Goal: Task Accomplishment & Management: Manage account settings

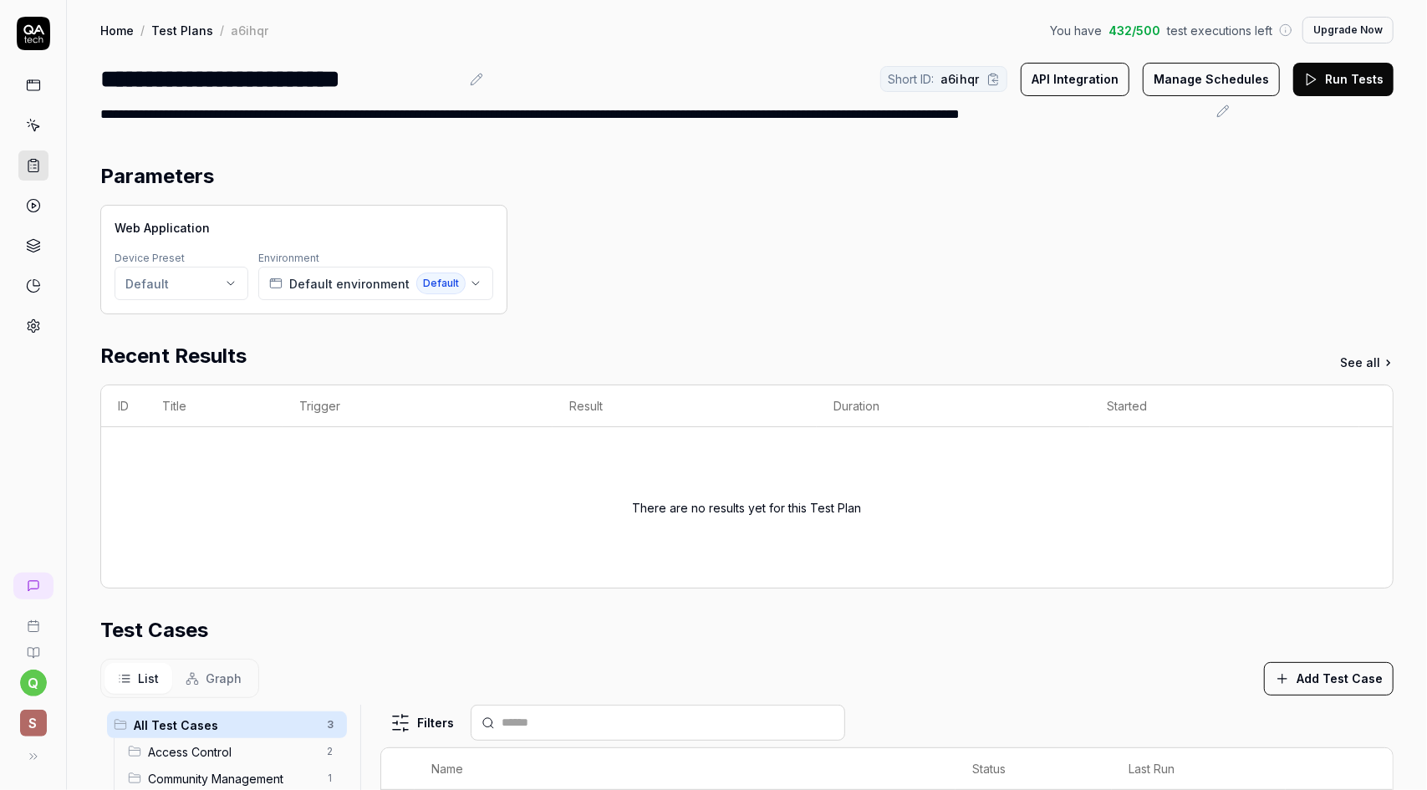
click at [431, 637] on div "Test Cases" at bounding box center [747, 630] width 1294 height 30
click at [189, 180] on h2 "Parameters" at bounding box center [157, 176] width 114 height 30
click at [39, 84] on rect at bounding box center [33, 85] width 13 height 10
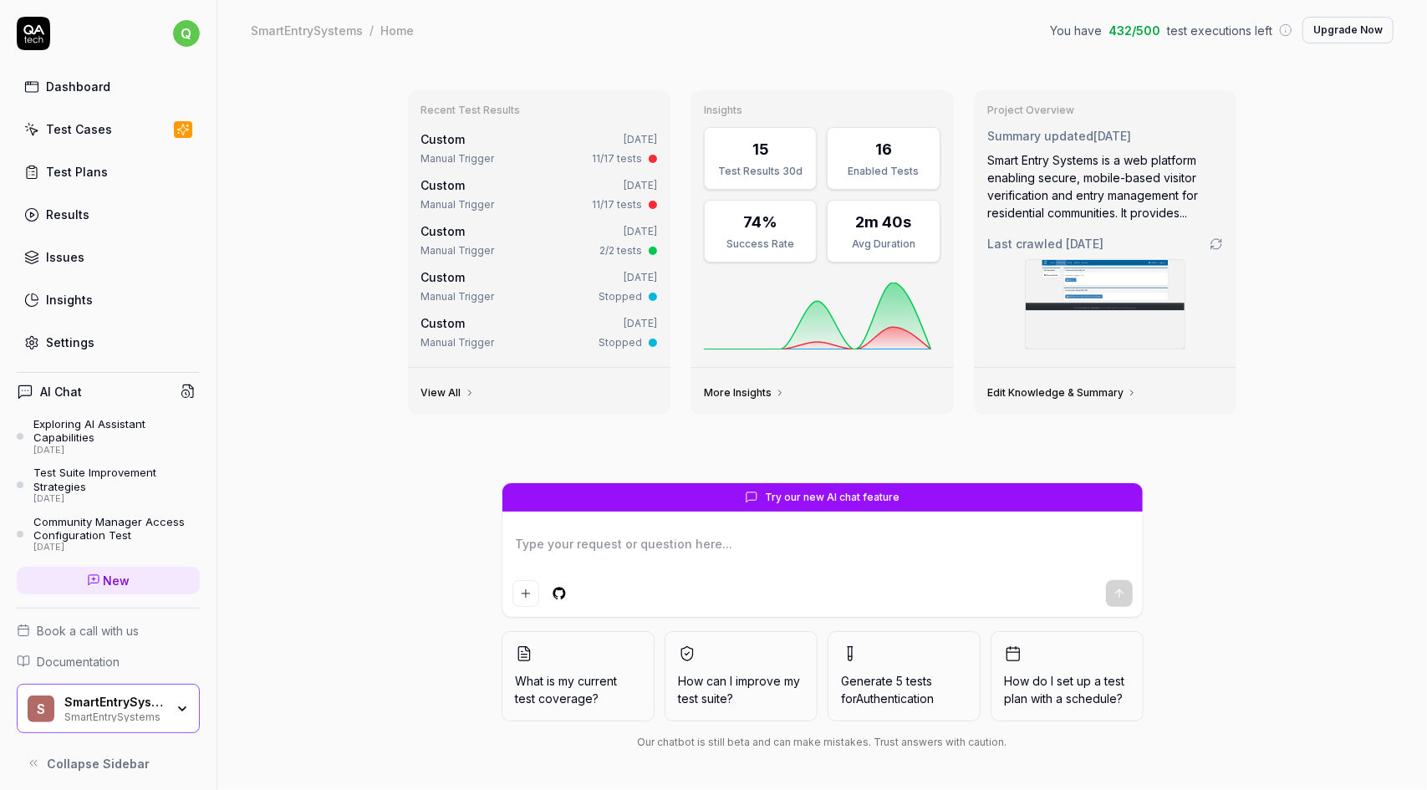
click at [89, 123] on div "Test Cases" at bounding box center [79, 129] width 66 height 18
type textarea "*"
click at [95, 175] on div "Test Plans" at bounding box center [77, 172] width 62 height 18
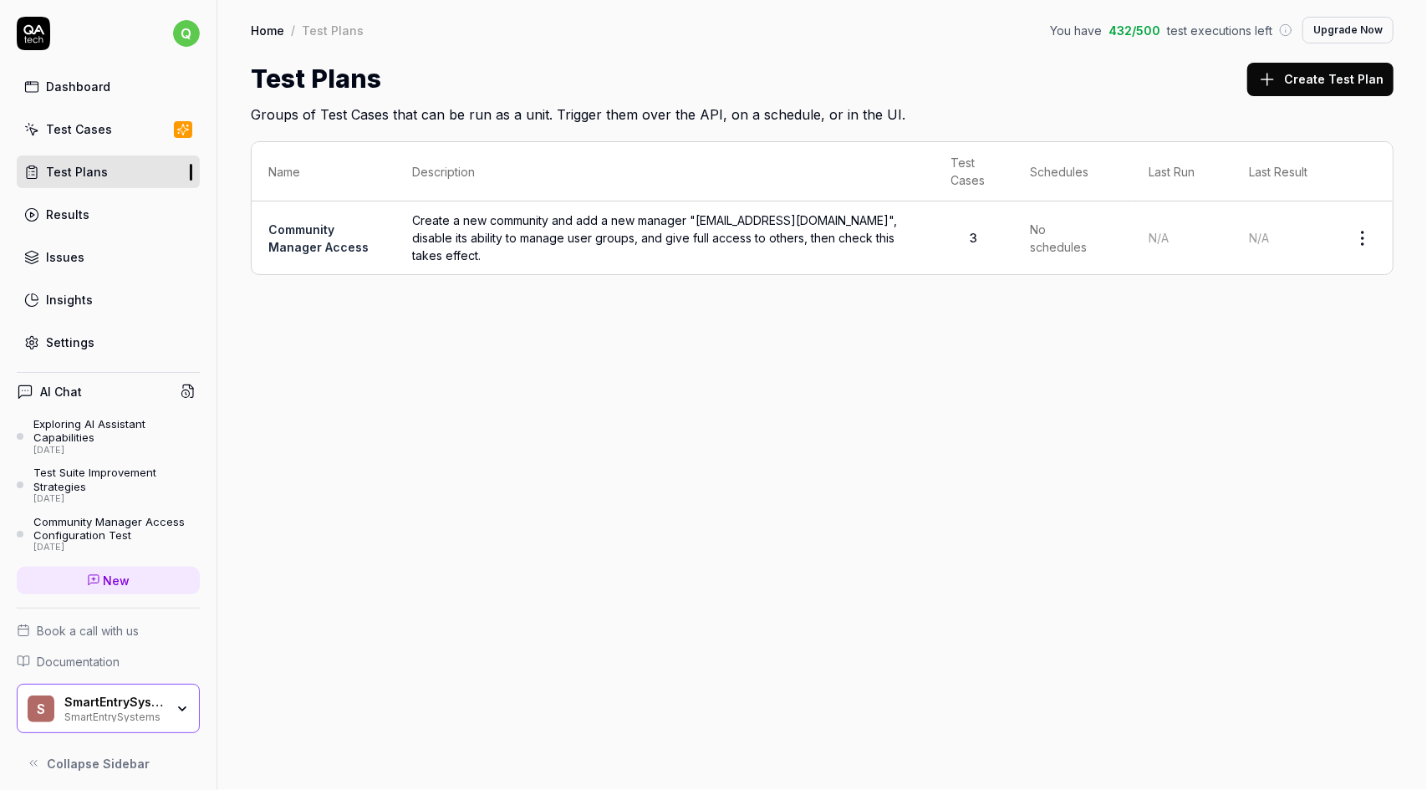
click at [575, 224] on span "Create a new community and add a new manager "[EMAIL_ADDRESS][DOMAIN_NAME]", di…" at bounding box center [664, 238] width 505 height 53
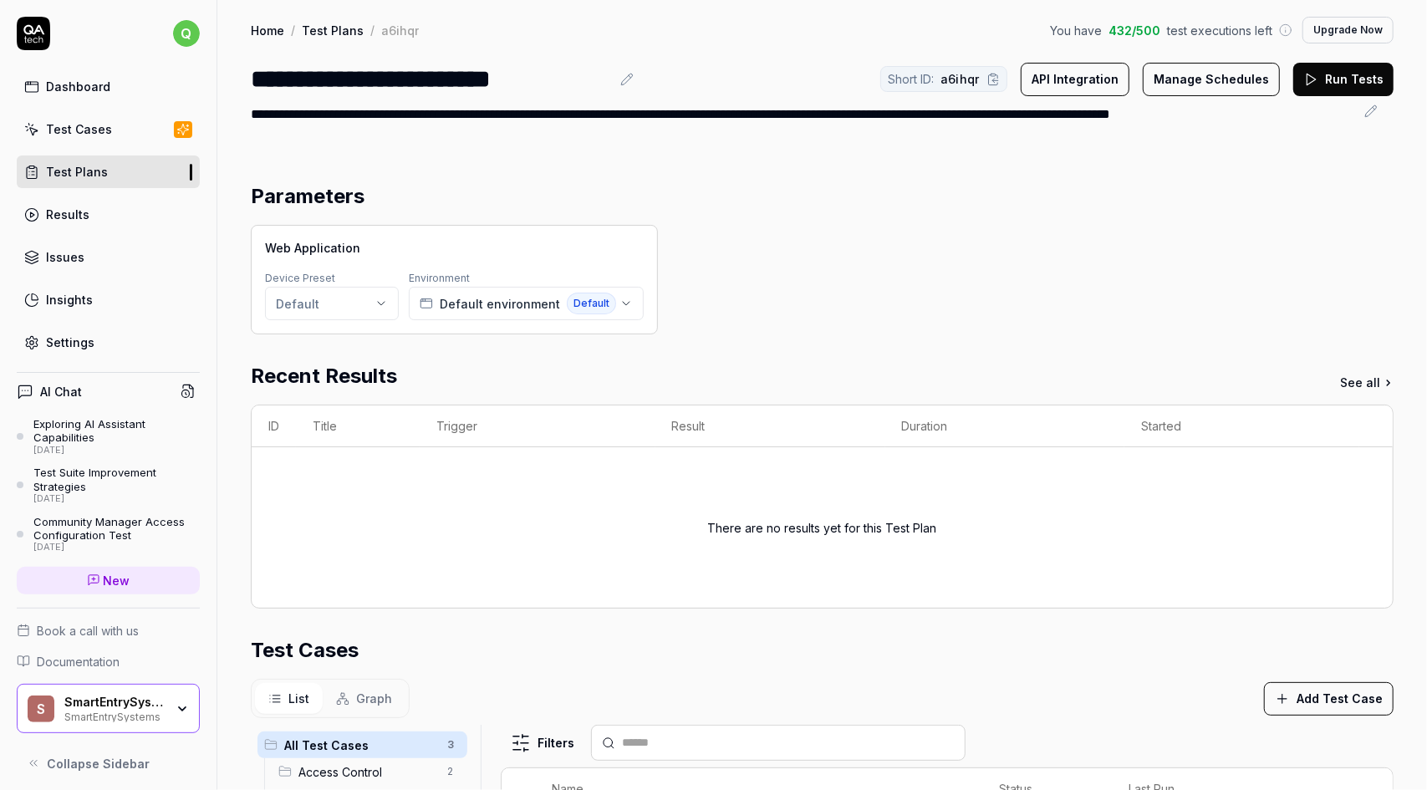
click at [1218, 77] on button "Manage Schedules" at bounding box center [1211, 79] width 137 height 33
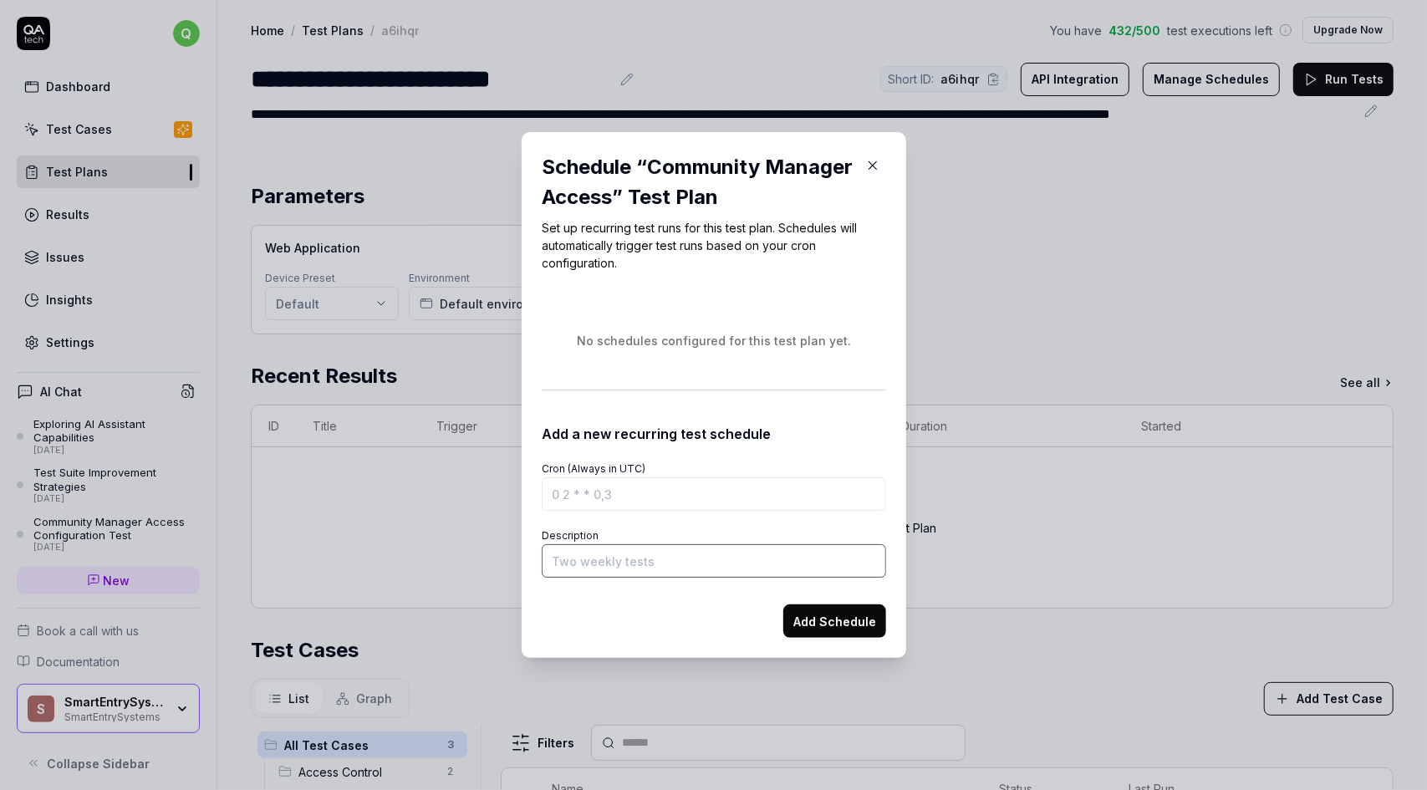
click at [623, 561] on input "Description" at bounding box center [714, 560] width 345 height 33
click at [763, 283] on div "Schedule “ Community Manager Access ” Test Plan Set up recurring test runs for …" at bounding box center [714, 395] width 345 height 486
click at [691, 288] on div "Schedule “ Community Manager Access ” Test Plan Set up recurring test runs for …" at bounding box center [714, 395] width 345 height 486
click at [758, 353] on div "No schedules configured for this test plan yet." at bounding box center [714, 340] width 345 height 71
click at [833, 622] on button "Add Schedule" at bounding box center [835, 621] width 103 height 33
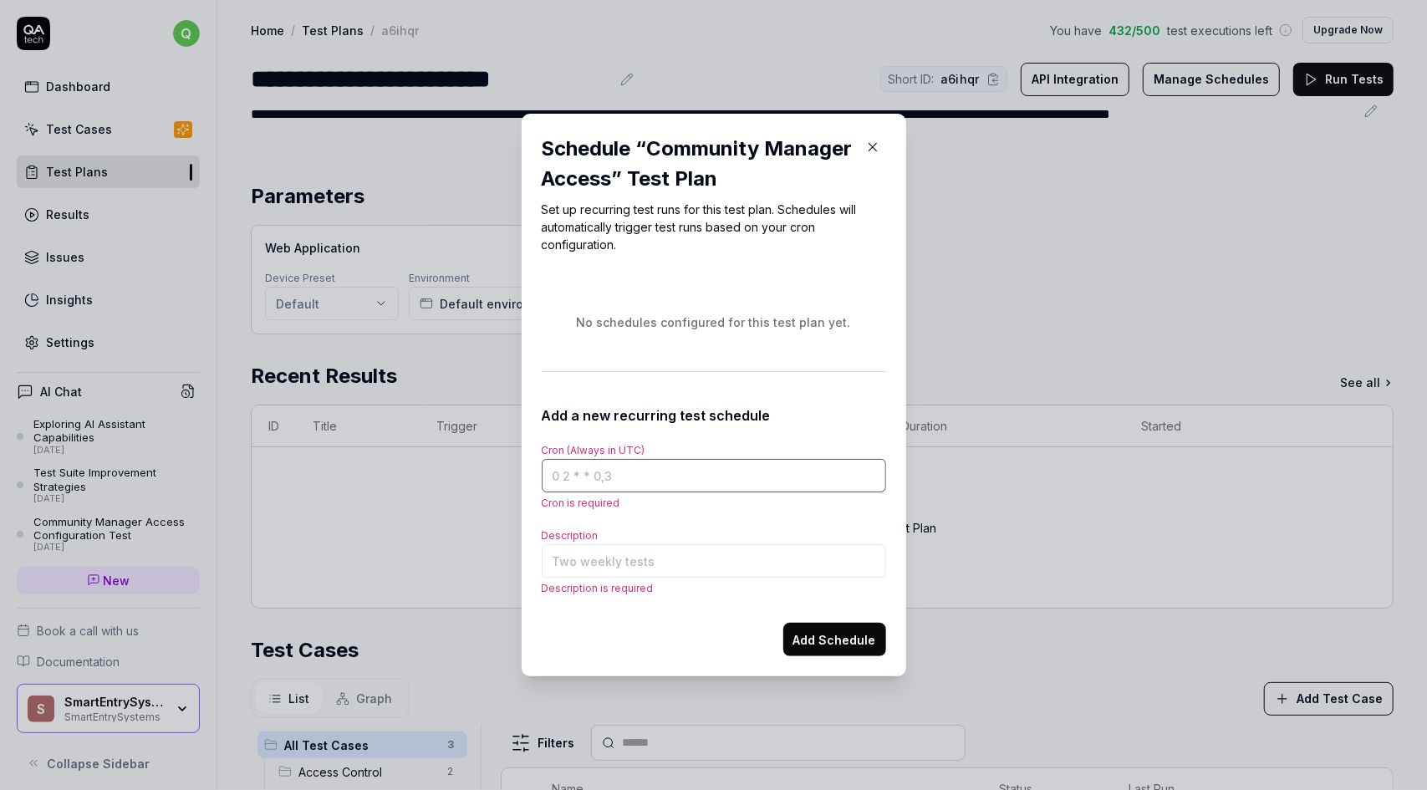
click at [641, 471] on input "Cron (Always in UTC)" at bounding box center [714, 475] width 345 height 33
type input "0203"
click at [650, 559] on input "Description" at bounding box center [714, 560] width 345 height 33
type input "Create a new community and add a new manager "[EMAIL_ADDRESS][DOMAIN_NAME]", di…"
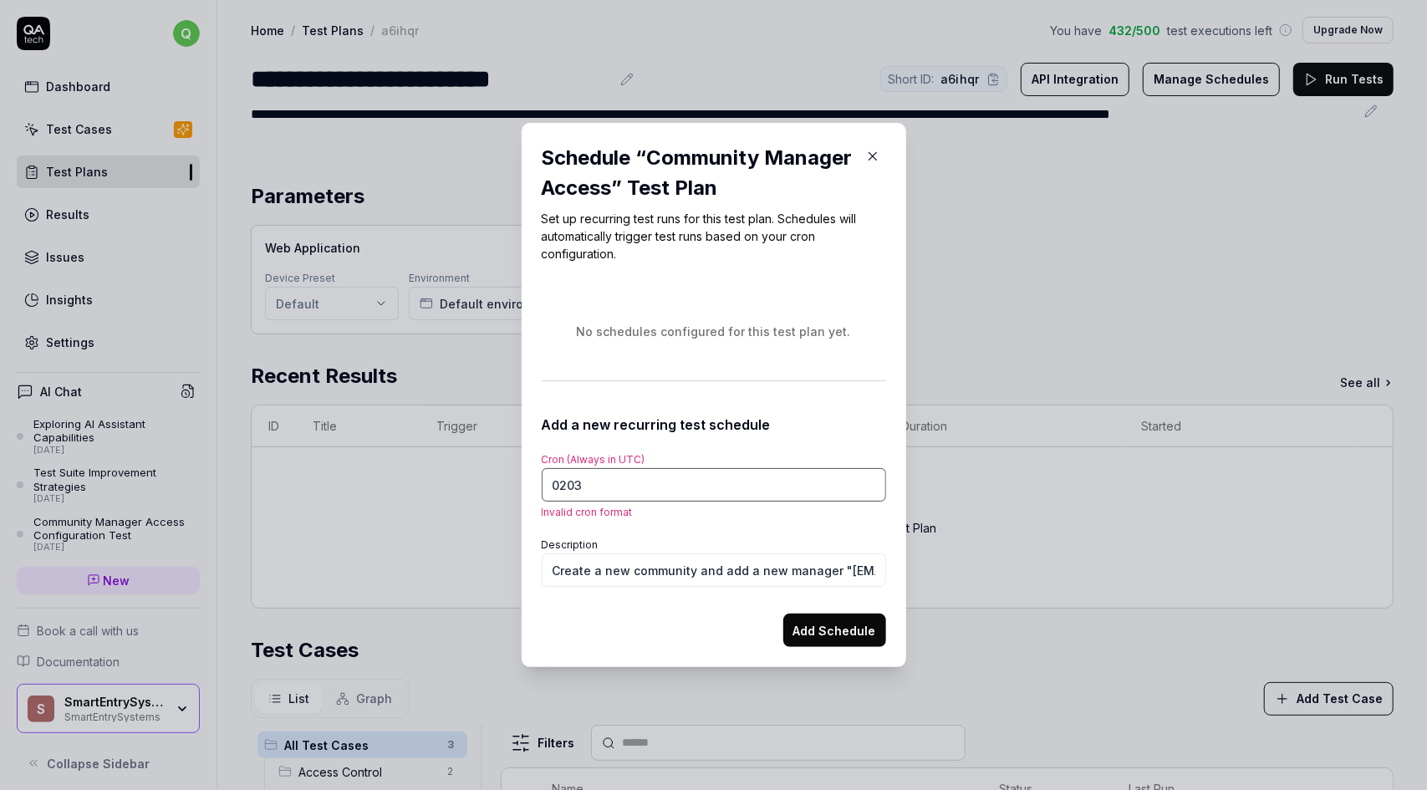
click at [602, 486] on input "0203" at bounding box center [714, 484] width 345 height 33
type input "0"
click at [830, 625] on button "Add Schedule" at bounding box center [835, 630] width 103 height 33
click at [796, 273] on div "Schedule “ Community Manager Access ” Test Plan Set up recurring test runs for …" at bounding box center [714, 395] width 345 height 504
drag, startPoint x: 865, startPoint y: 155, endPoint x: 875, endPoint y: 165, distance: 14.2
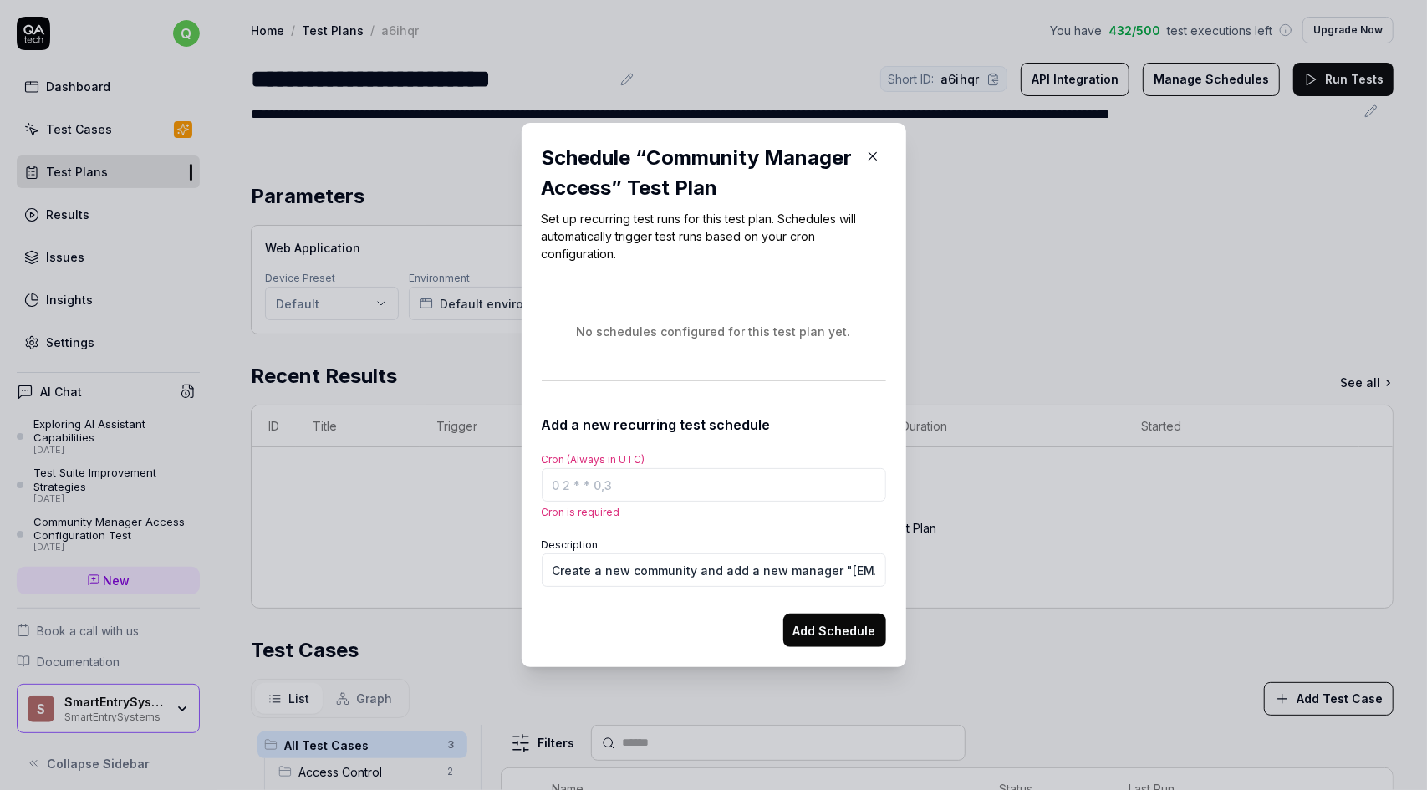
click at [865, 154] on icon "button" at bounding box center [872, 156] width 15 height 15
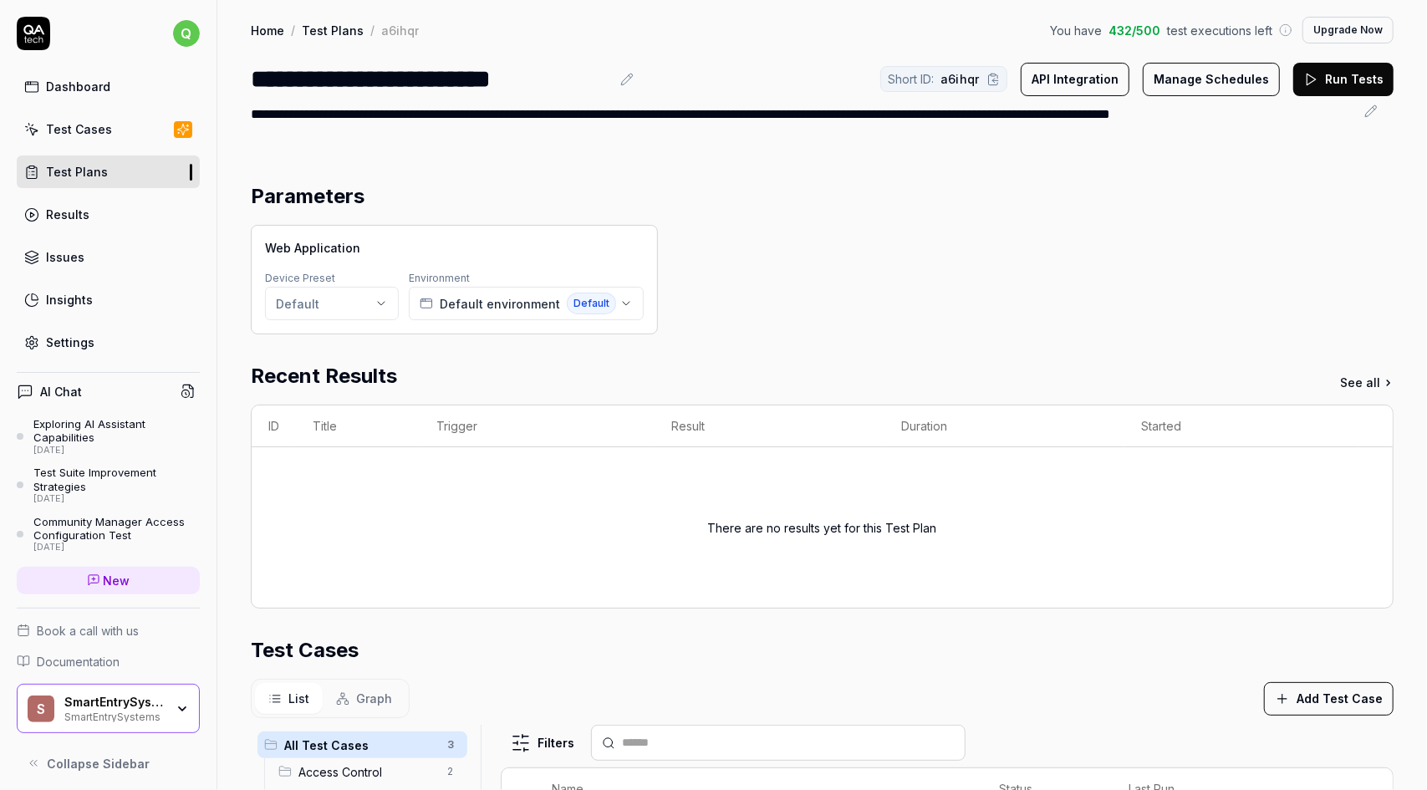
click at [1134, 177] on div "Parameters Web Application Device Preset Default Environment Default environmen…" at bounding box center [822, 689] width 1210 height 1049
click at [1218, 84] on button "Manage Schedules" at bounding box center [1211, 79] width 137 height 33
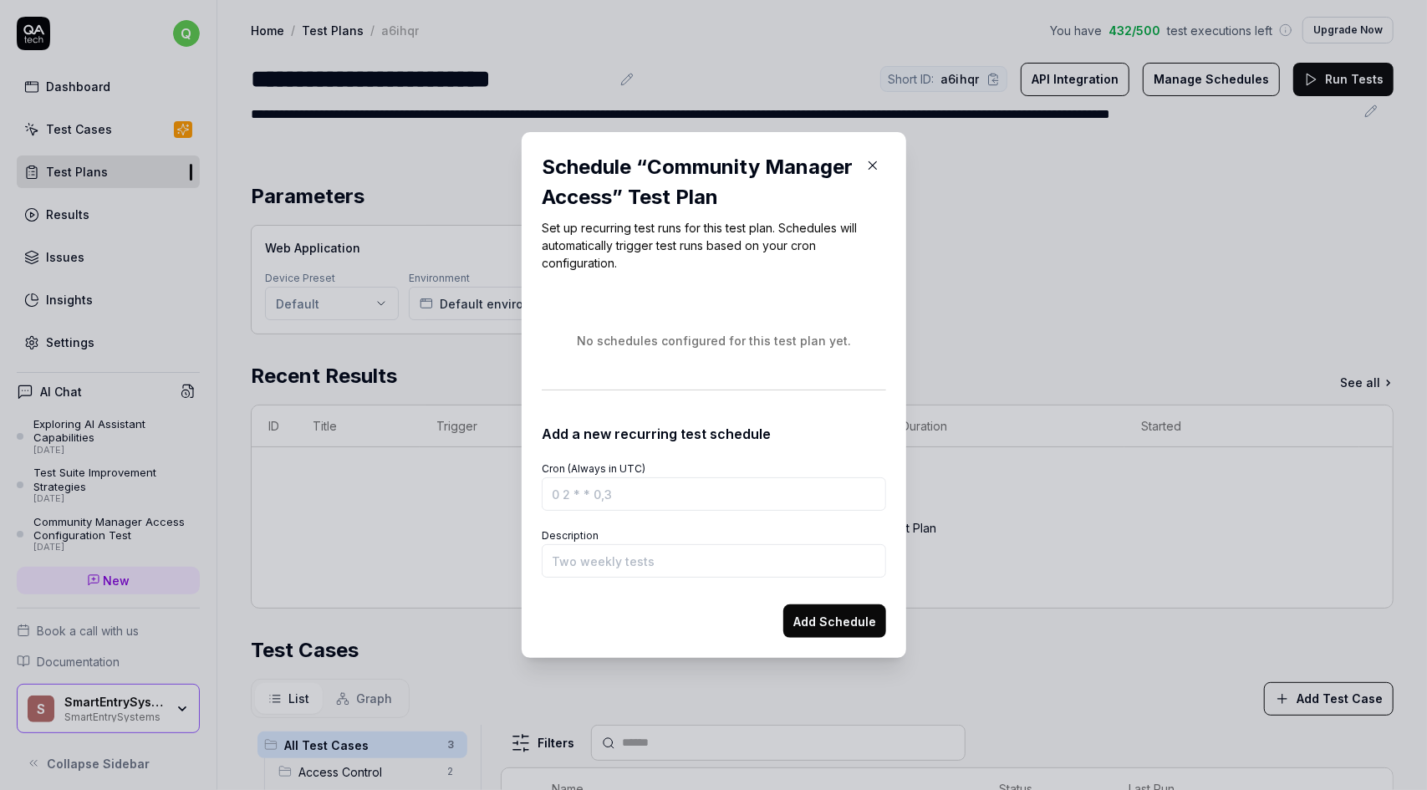
click at [874, 170] on button "button" at bounding box center [873, 165] width 27 height 27
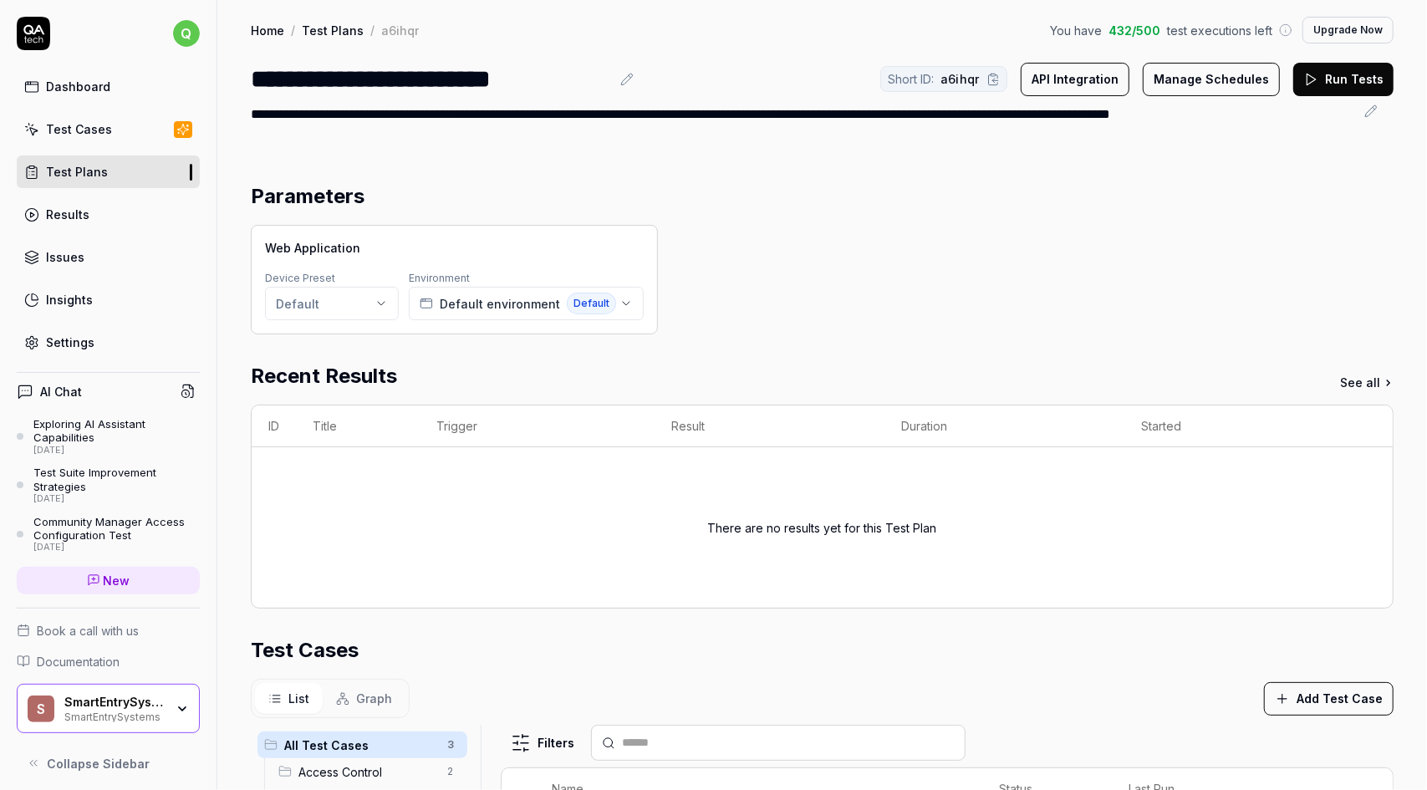
click at [976, 215] on section "Parameters Web Application Device Preset Default Environment Default environmen…" at bounding box center [822, 257] width 1143 height 153
click at [119, 166] on link "Test Plans" at bounding box center [108, 172] width 183 height 33
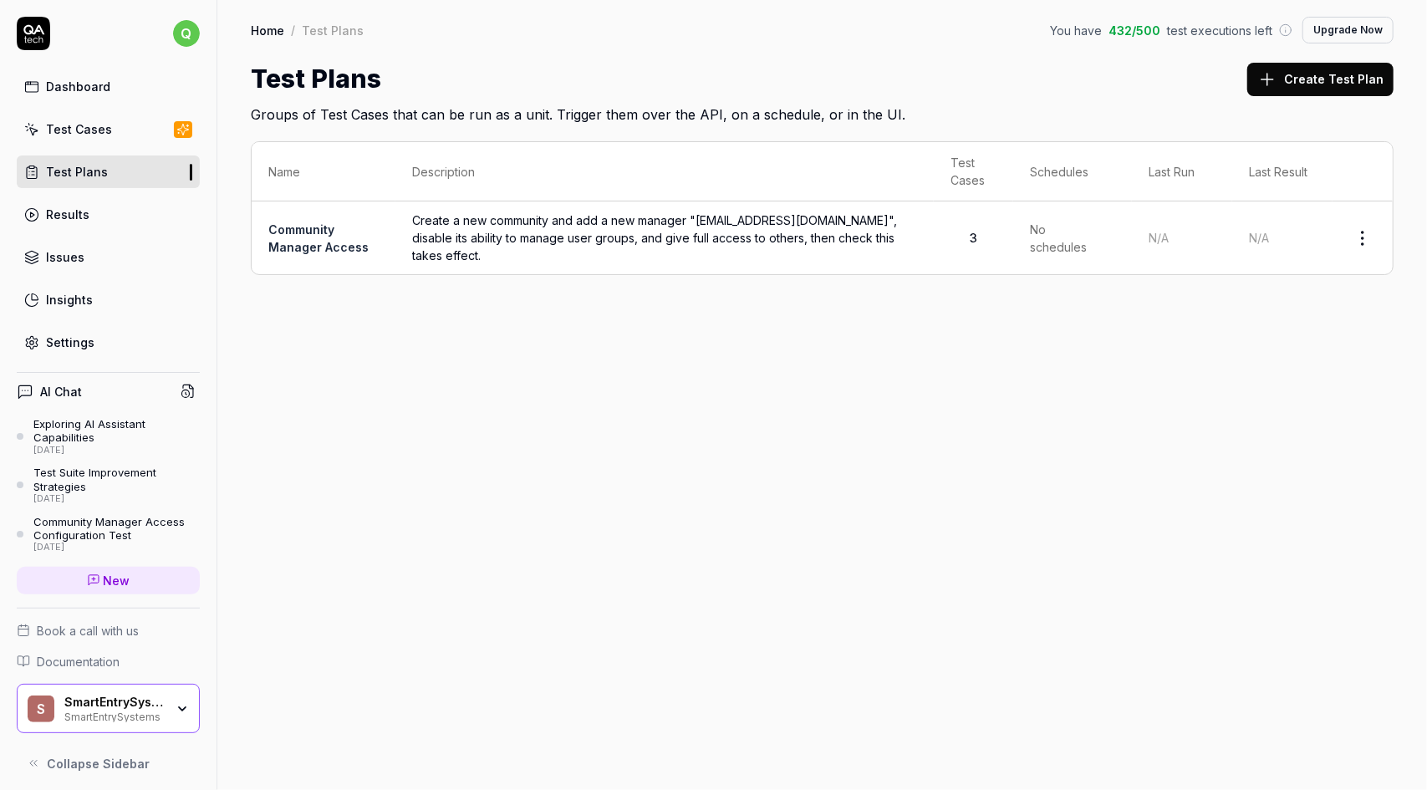
click at [470, 235] on span "Create a new community and add a new manager "[EMAIL_ADDRESS][DOMAIN_NAME]", di…" at bounding box center [664, 238] width 505 height 53
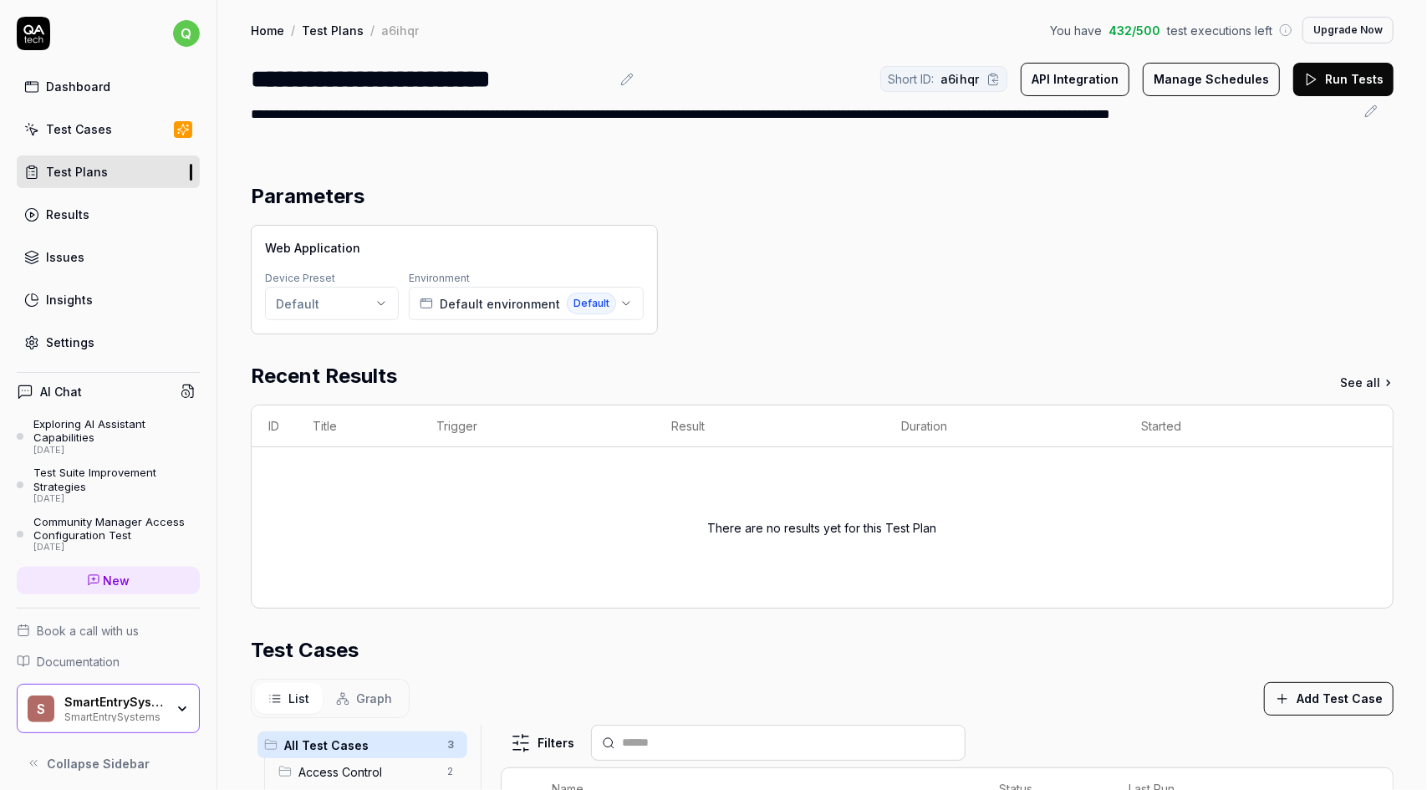
click at [1357, 77] on button "Run Tests" at bounding box center [1344, 79] width 100 height 33
click at [83, 168] on div "Test Plans" at bounding box center [77, 172] width 62 height 18
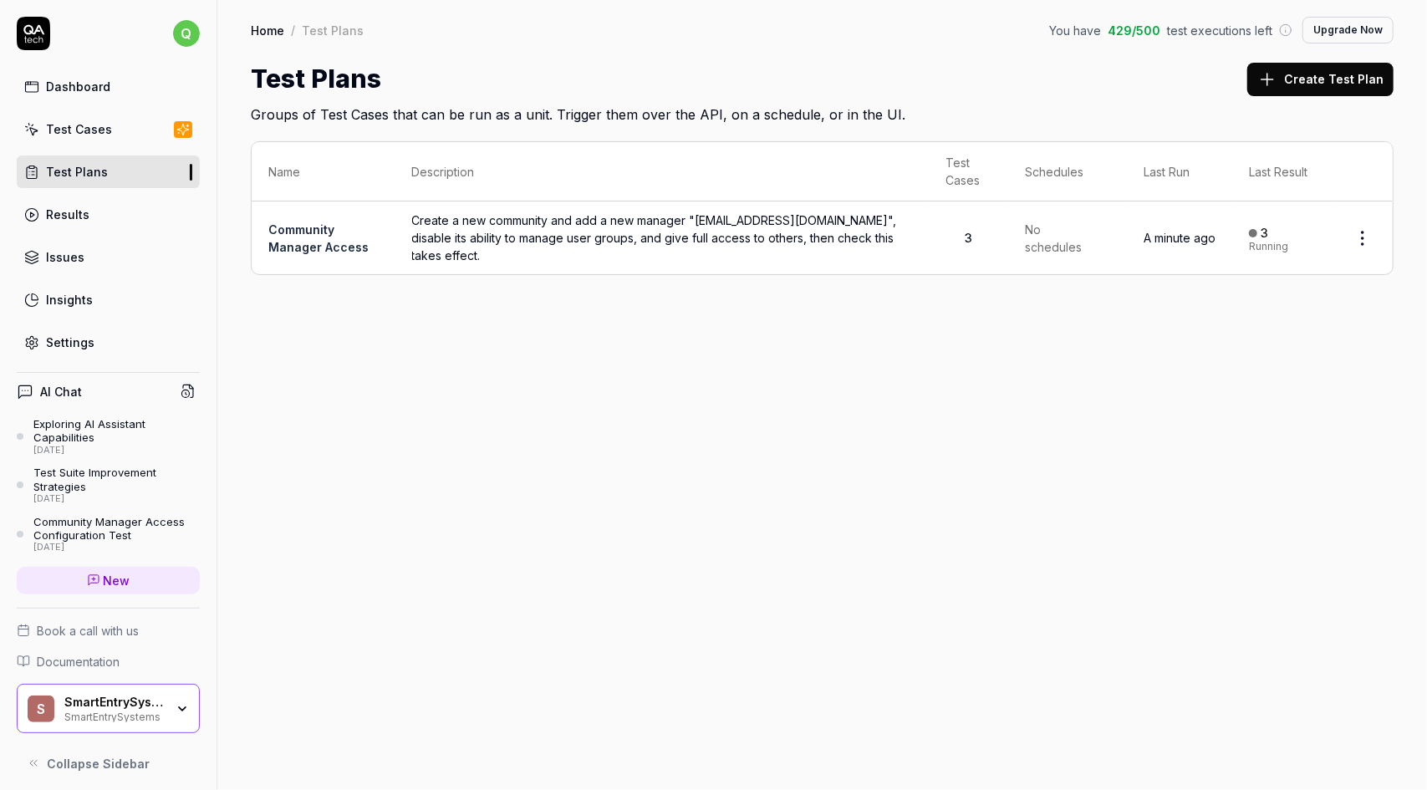
click at [1368, 227] on html "q Dashboard Test Cases Test Plans Results Issues Insights Settings AI Chat Expl…" at bounding box center [713, 395] width 1427 height 790
click at [1254, 372] on div "Manage Schedules" at bounding box center [1293, 373] width 159 height 37
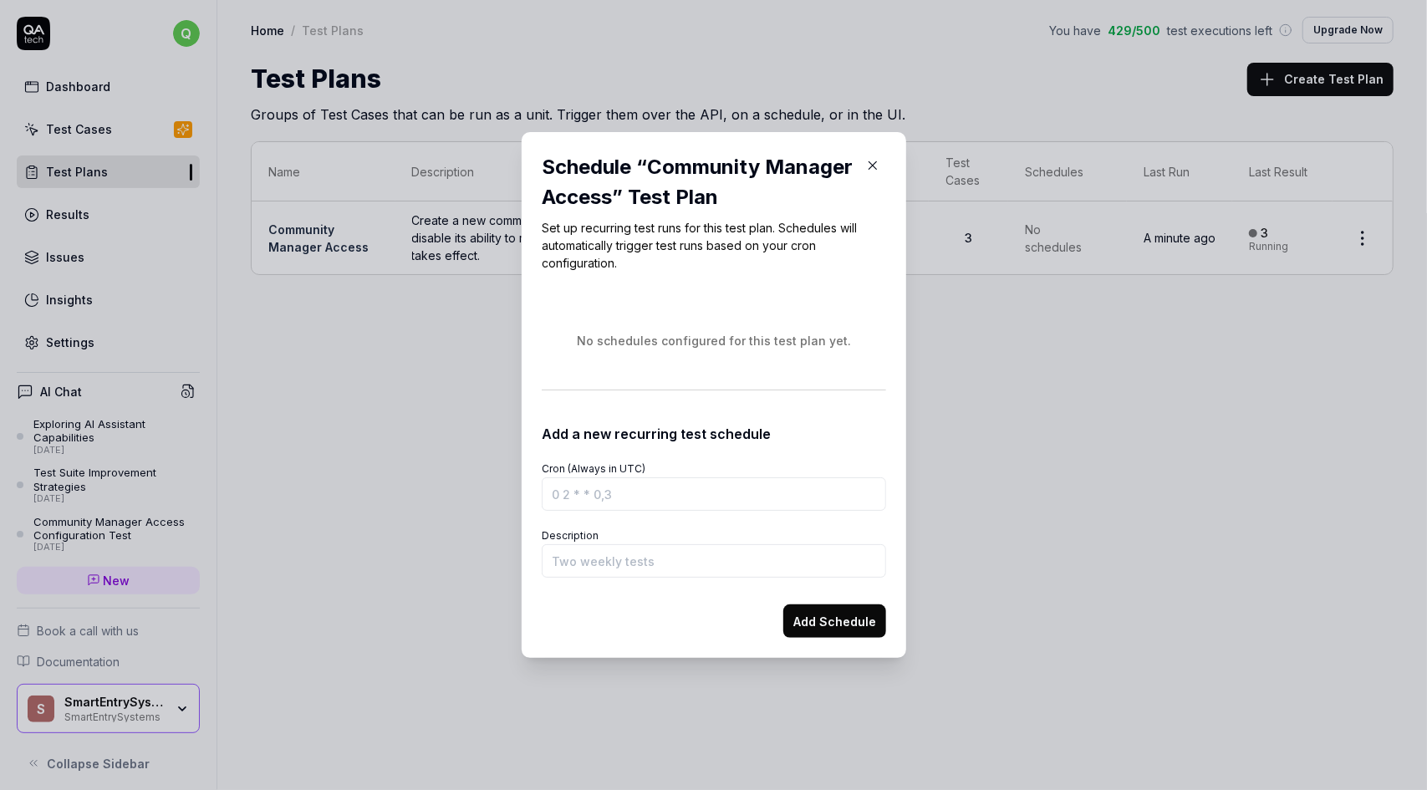
click at [872, 165] on icon "button" at bounding box center [872, 165] width 15 height 15
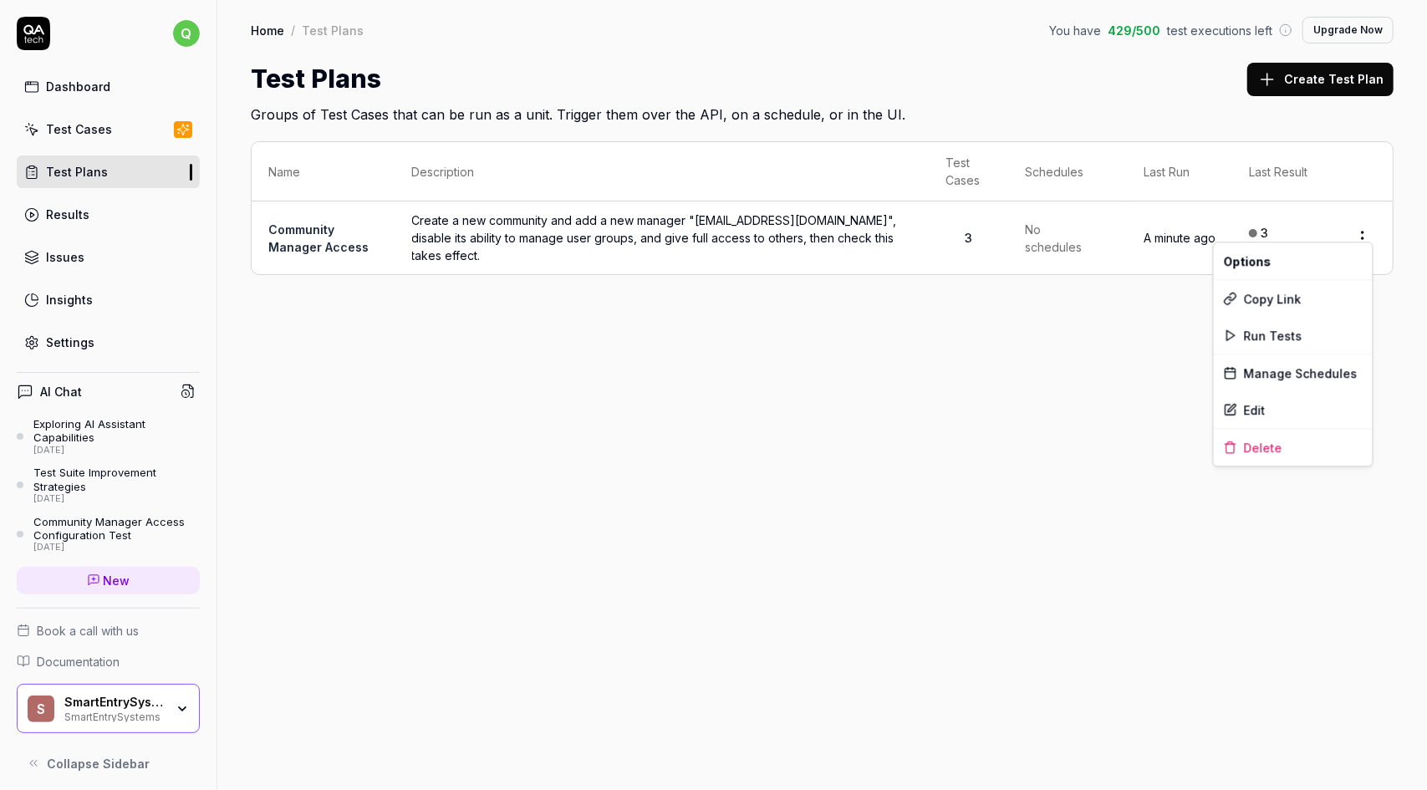
click at [1367, 217] on html "q Dashboard Test Cases Test Plans Results Issues Insights Settings AI Chat Expl…" at bounding box center [713, 395] width 1427 height 790
click at [1264, 412] on div "Edit" at bounding box center [1293, 409] width 159 height 37
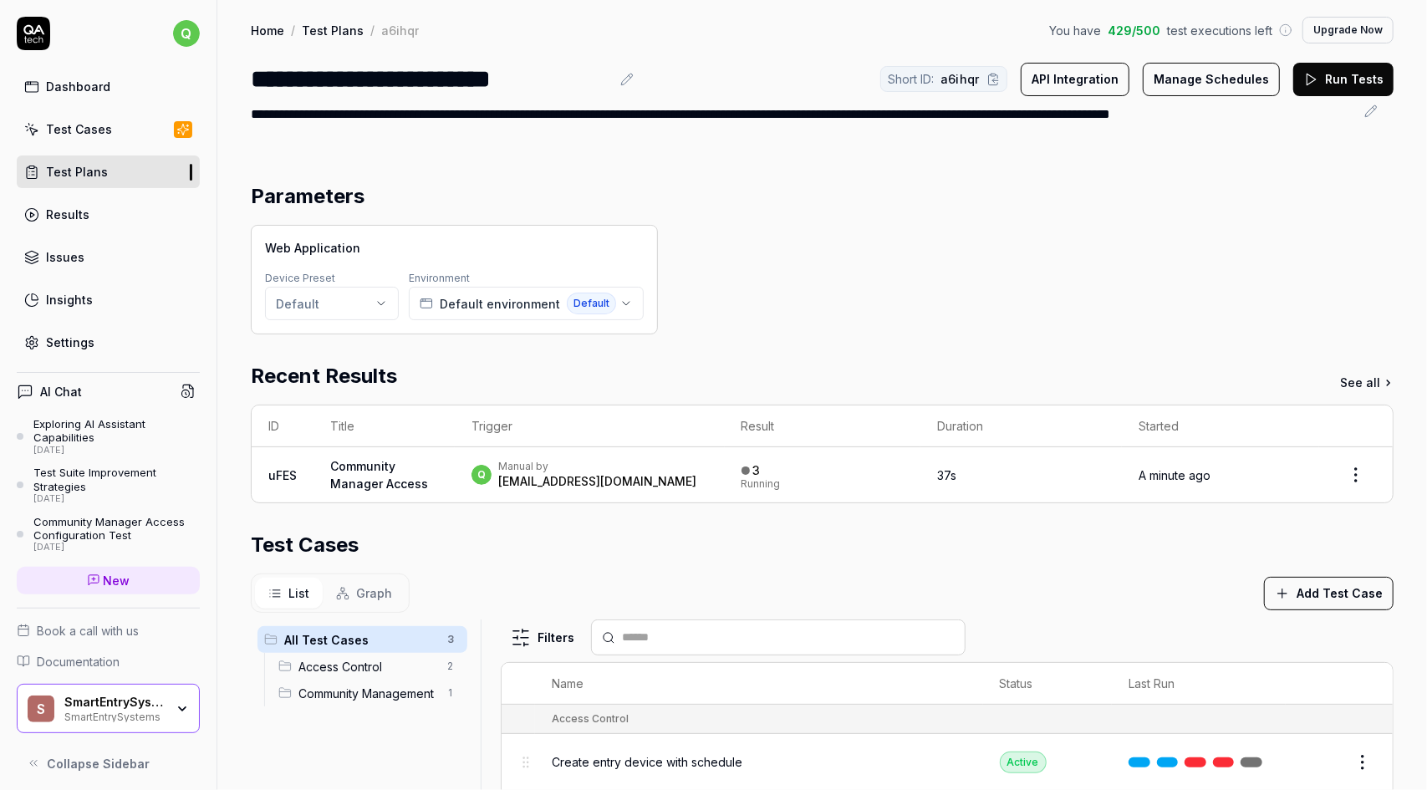
click at [692, 114] on div "**********" at bounding box center [803, 125] width 1104 height 40
click at [739, 146] on div "**********" at bounding box center [822, 554] width 1210 height 1109
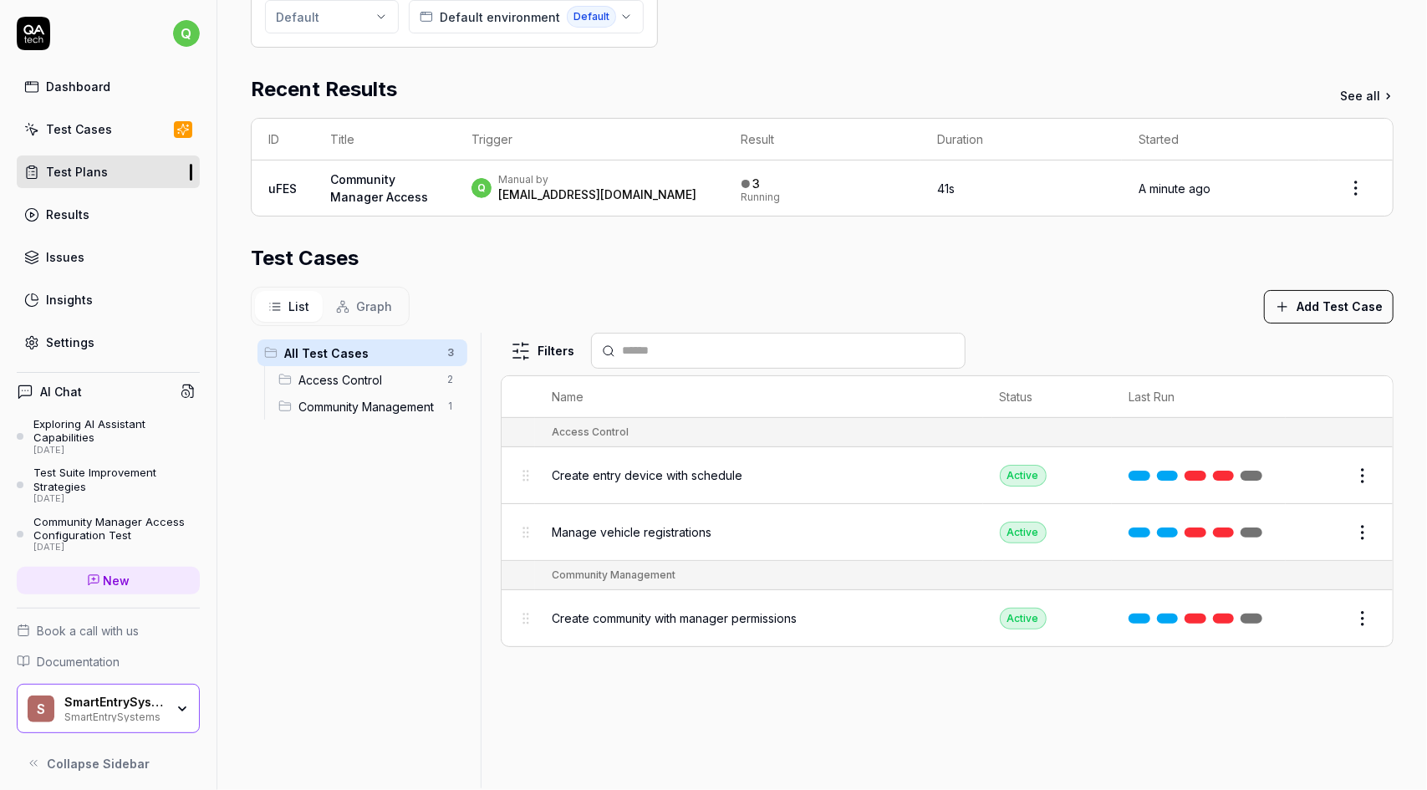
scroll to position [65, 0]
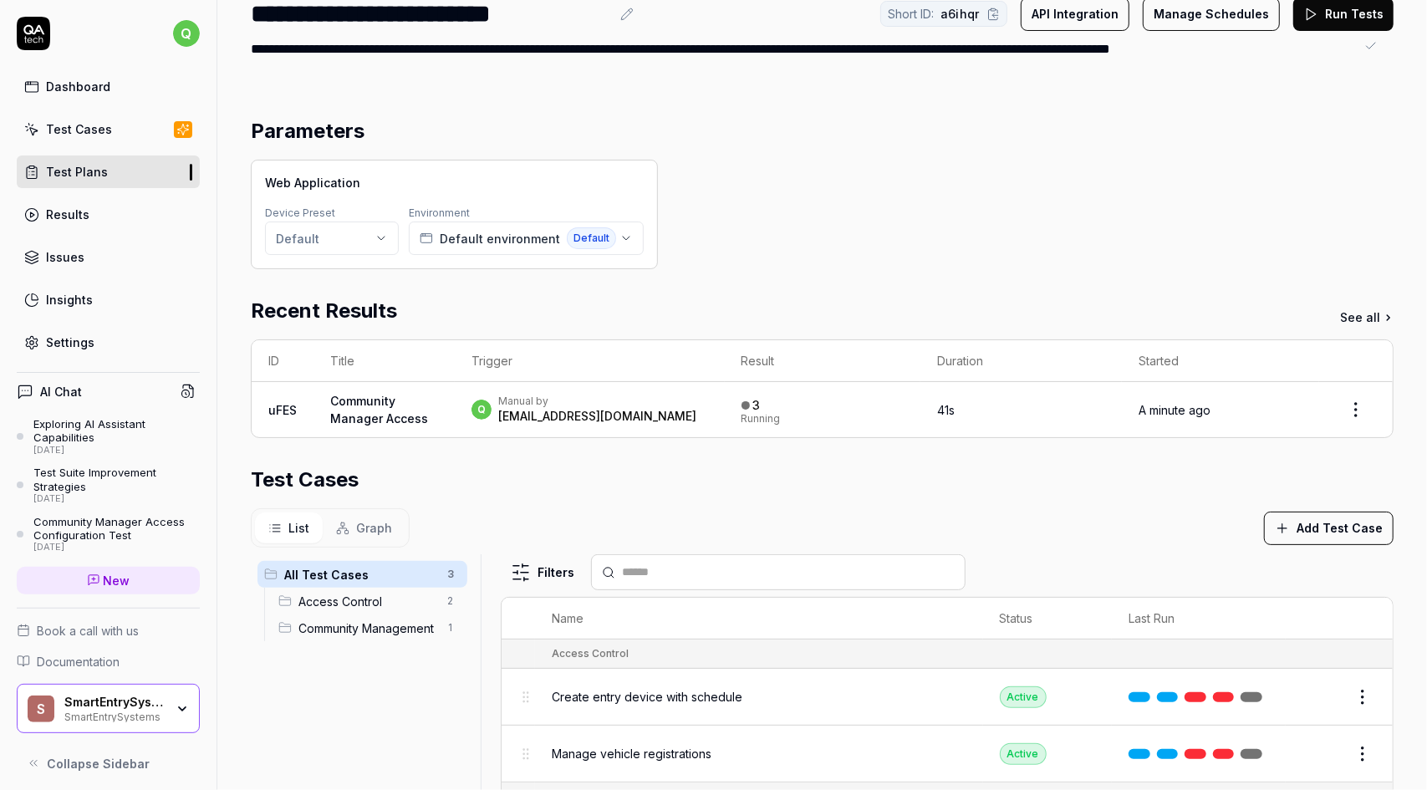
click at [717, 186] on div "Web Application Device Preset Default Environment Default environment Default" at bounding box center [822, 215] width 1143 height 110
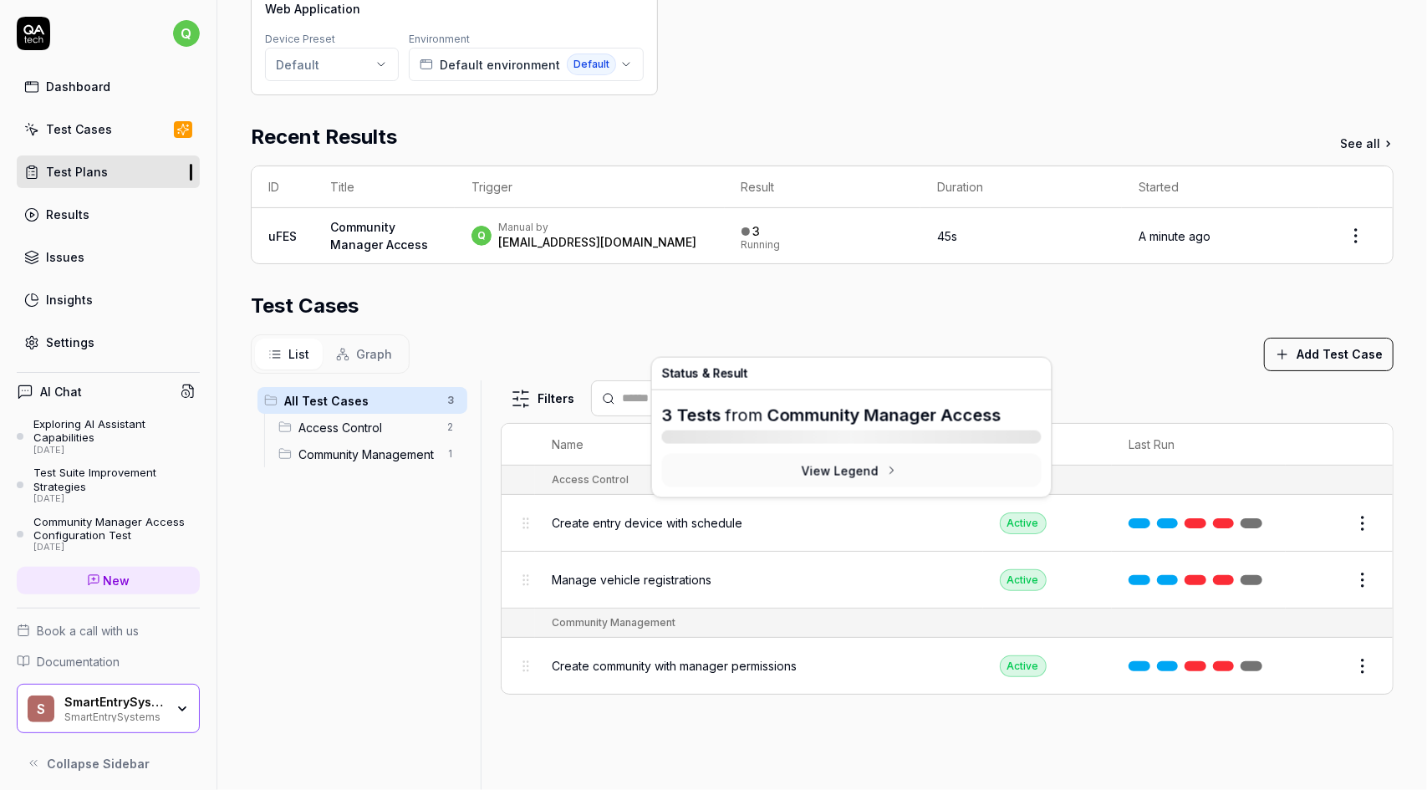
scroll to position [0, 0]
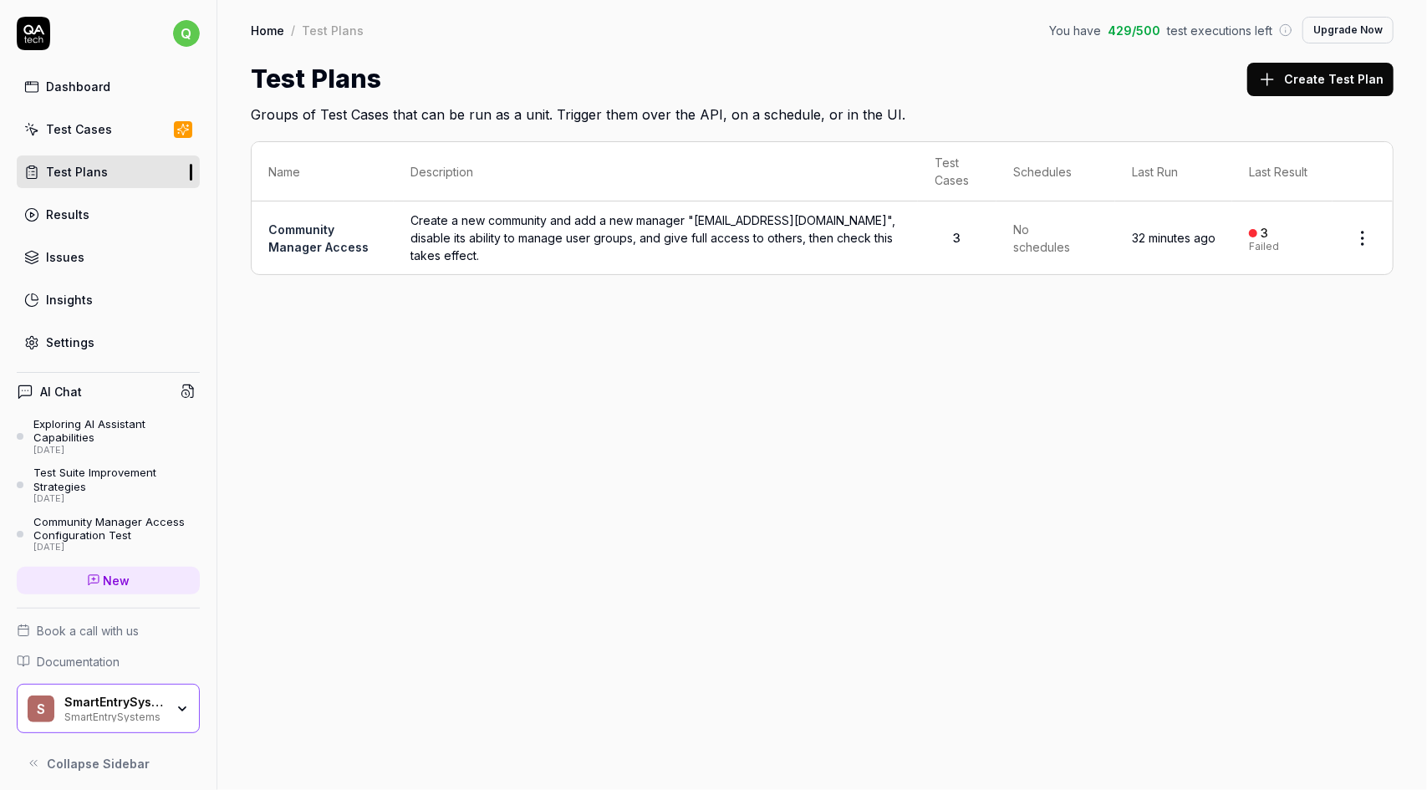
click at [296, 235] on link "Community Manager Access" at bounding box center [318, 238] width 100 height 32
click at [1369, 237] on html "q Dashboard Test Cases Test Plans Results Issues Insights Settings AI Chat Expl…" at bounding box center [713, 395] width 1427 height 790
click at [83, 172] on html "q Dashboard Test Cases Test Plans Results Issues Insights Settings AI Chat Expl…" at bounding box center [713, 395] width 1427 height 790
